Goal: Check status: Check status

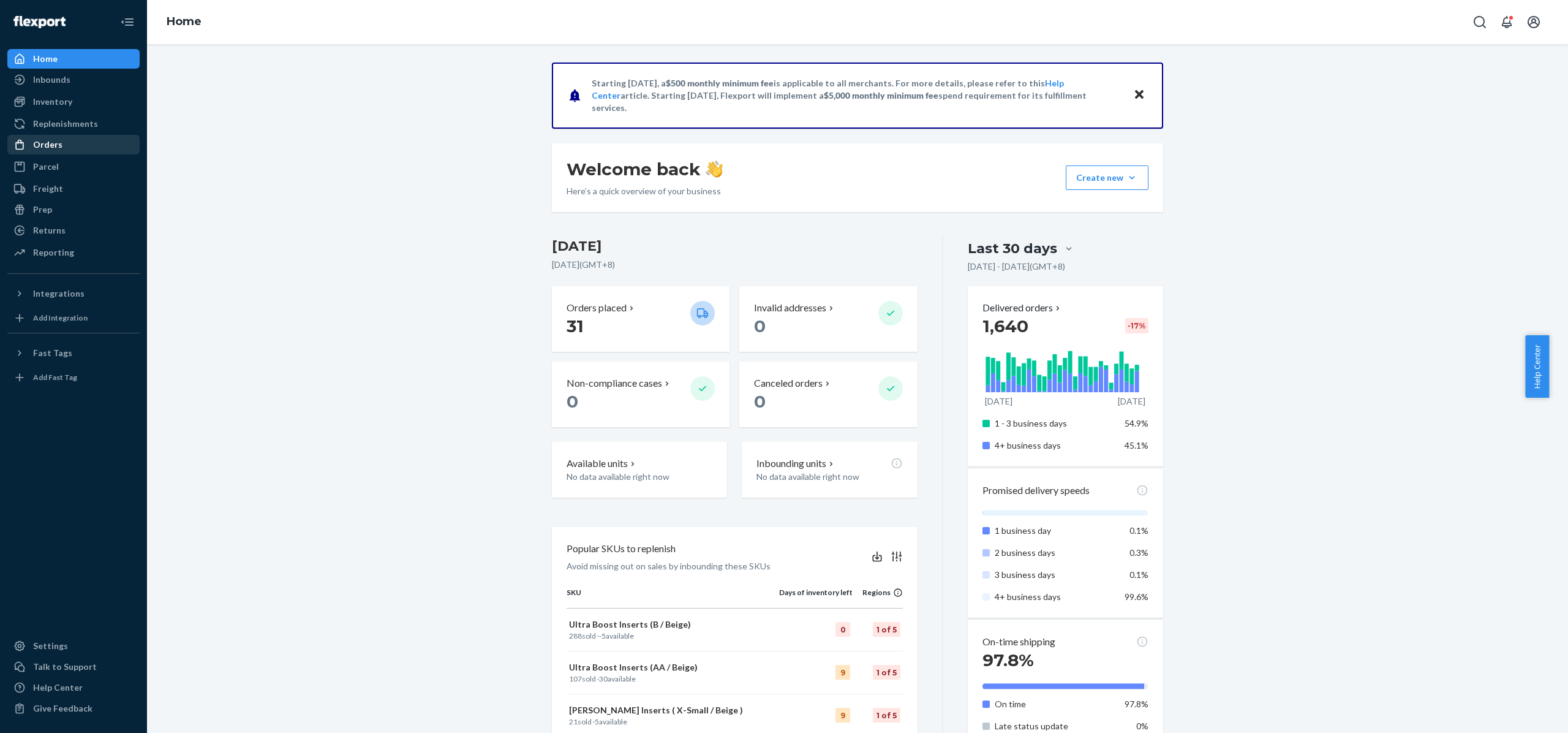
click at [77, 154] on link "Orders" at bounding box center [73, 144] width 133 height 20
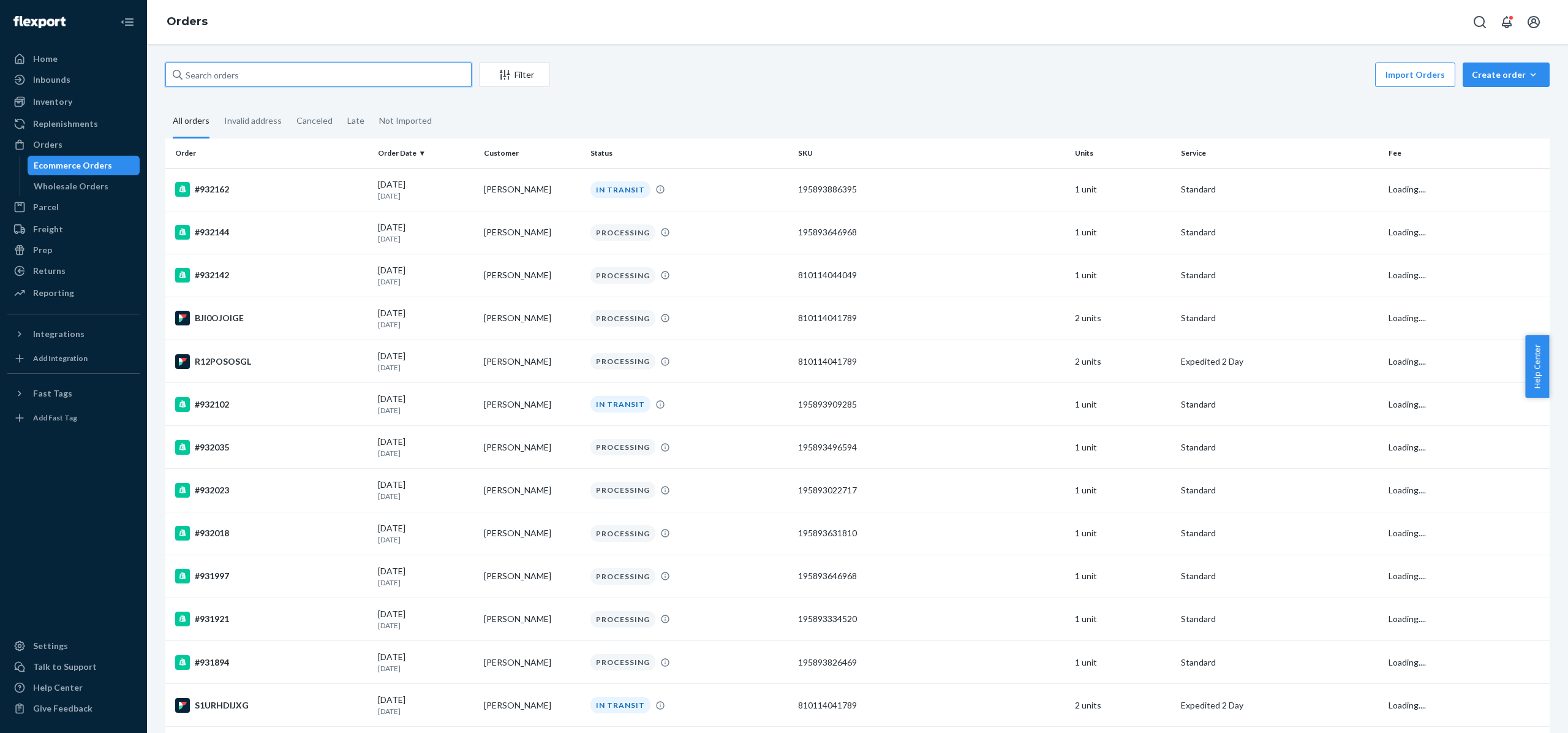
click at [307, 86] on input "text" at bounding box center [318, 75] width 306 height 25
paste input "[PERSON_NAME]"
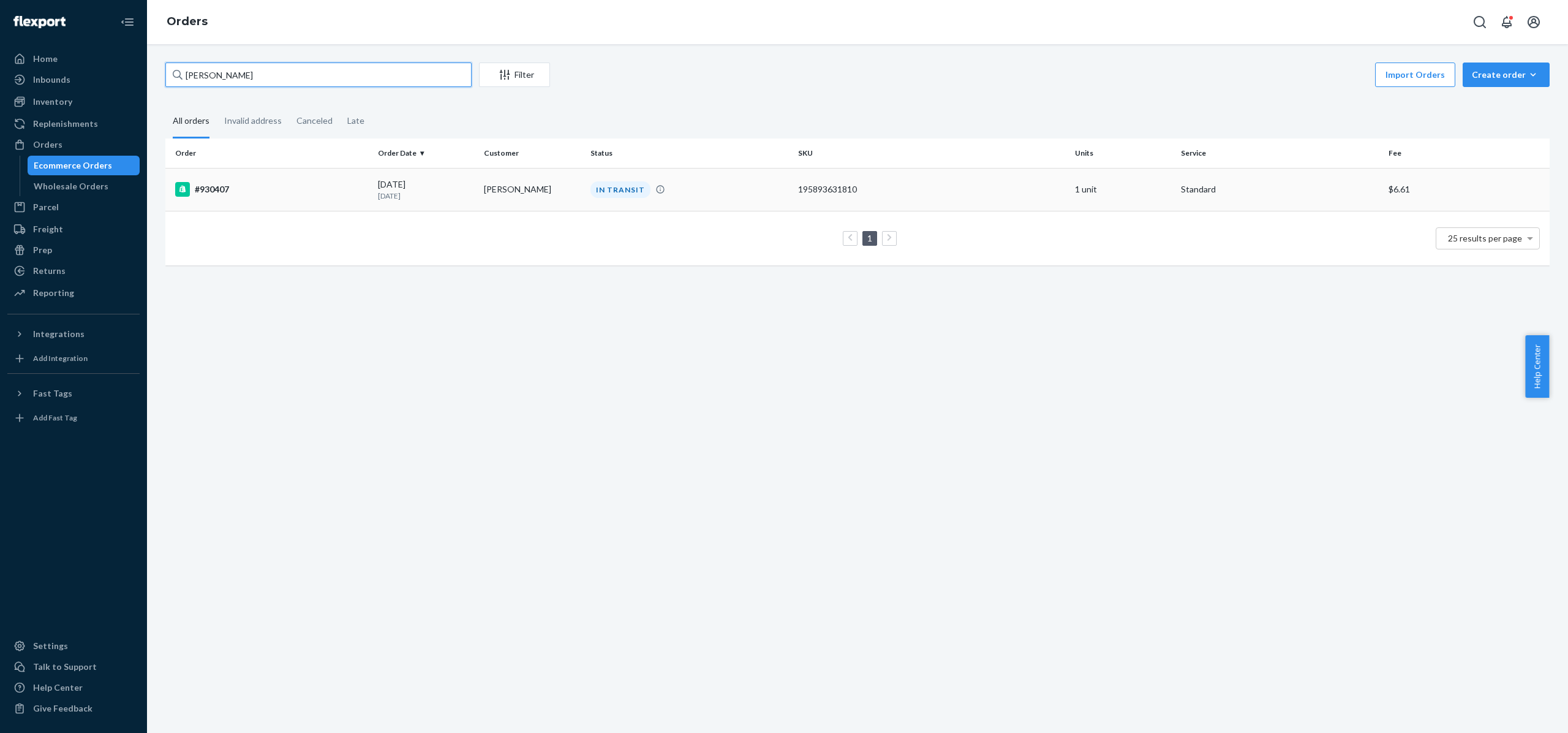
type input "[PERSON_NAME]"
click at [218, 189] on div "#930407" at bounding box center [272, 189] width 193 height 15
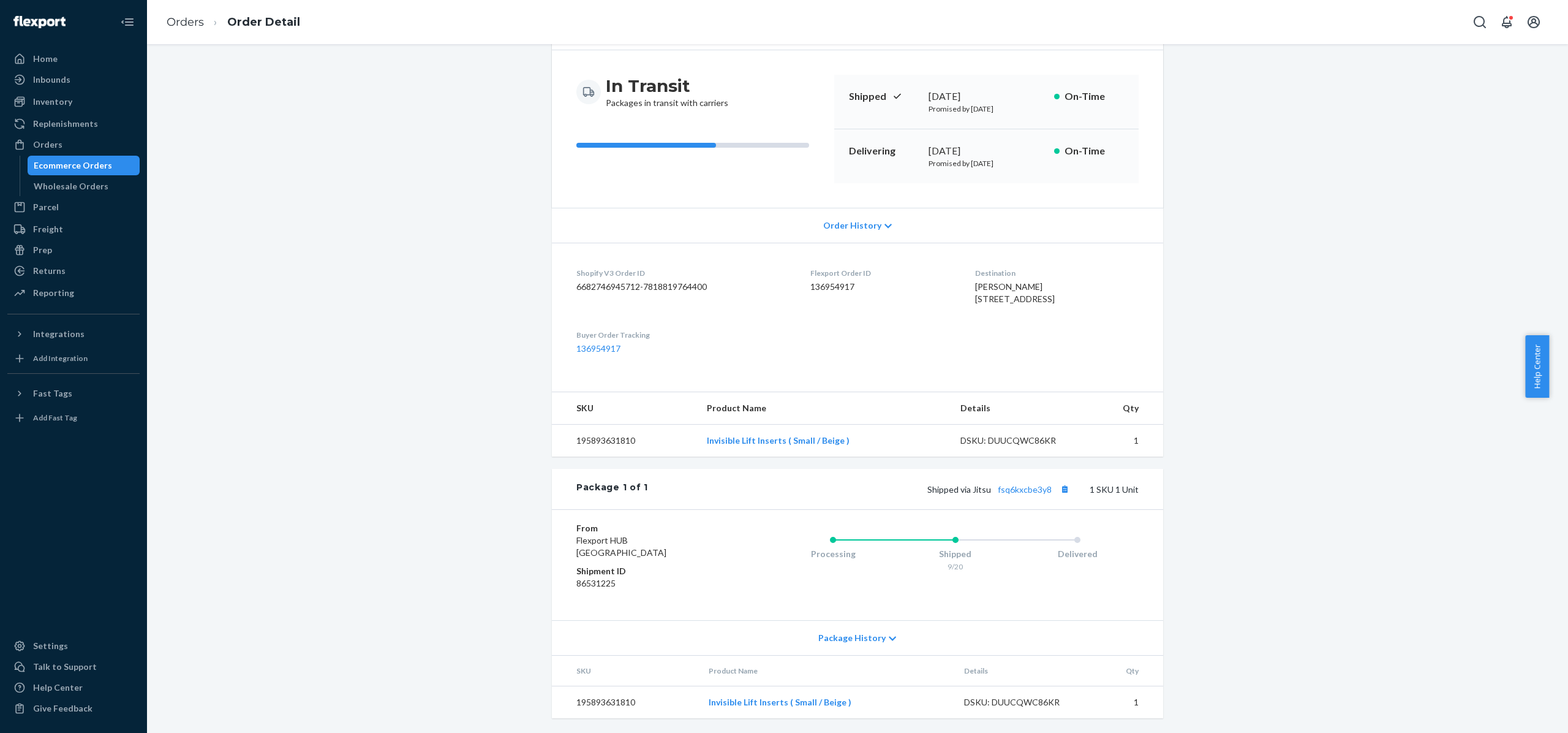
scroll to position [120, 0]
click at [1062, 490] on button "Copy tracking number" at bounding box center [1064, 489] width 16 height 16
click at [1031, 493] on link "fsq6kxcbe3y8" at bounding box center [1024, 489] width 54 height 10
